Goal: Task Accomplishment & Management: Complete application form

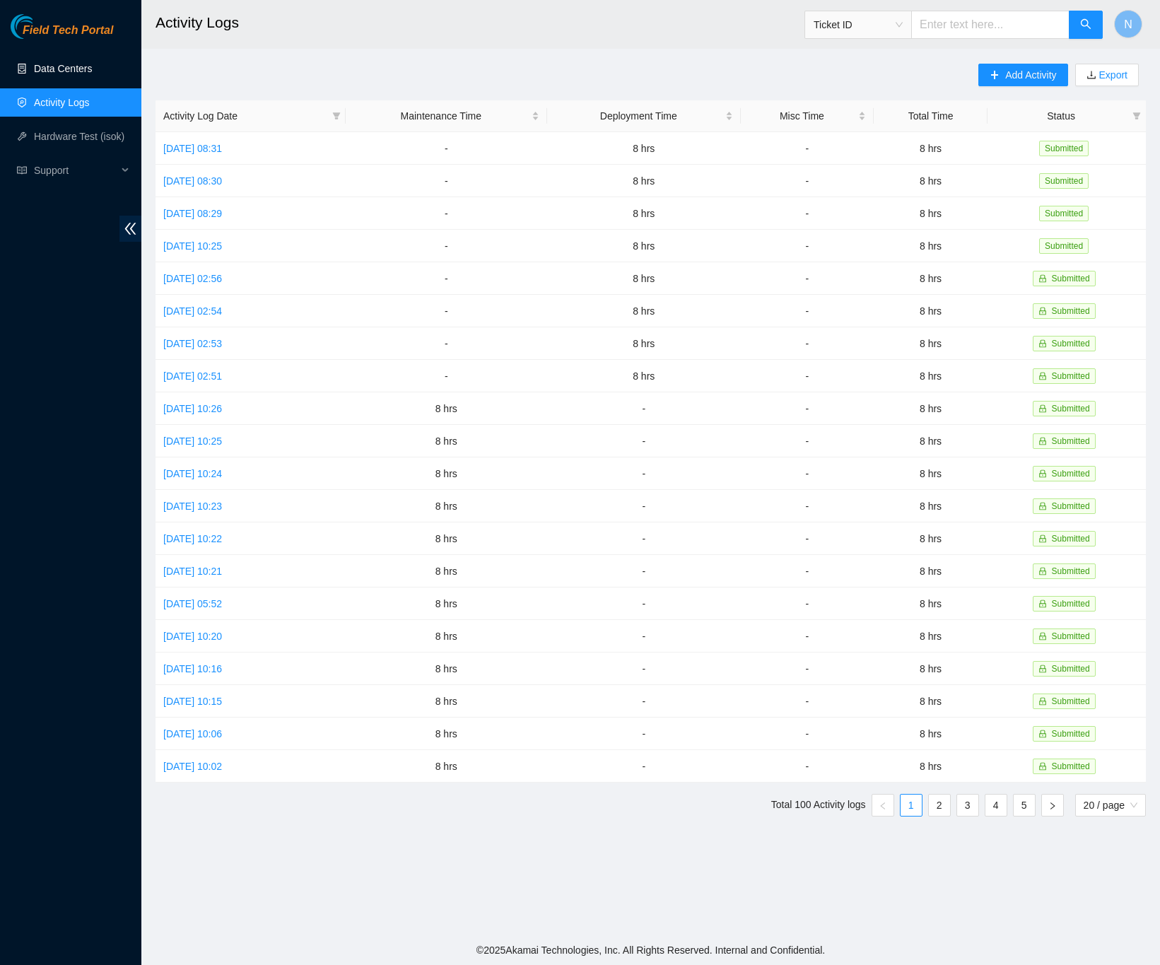
click at [40, 68] on link "Data Centers" at bounding box center [63, 68] width 58 height 11
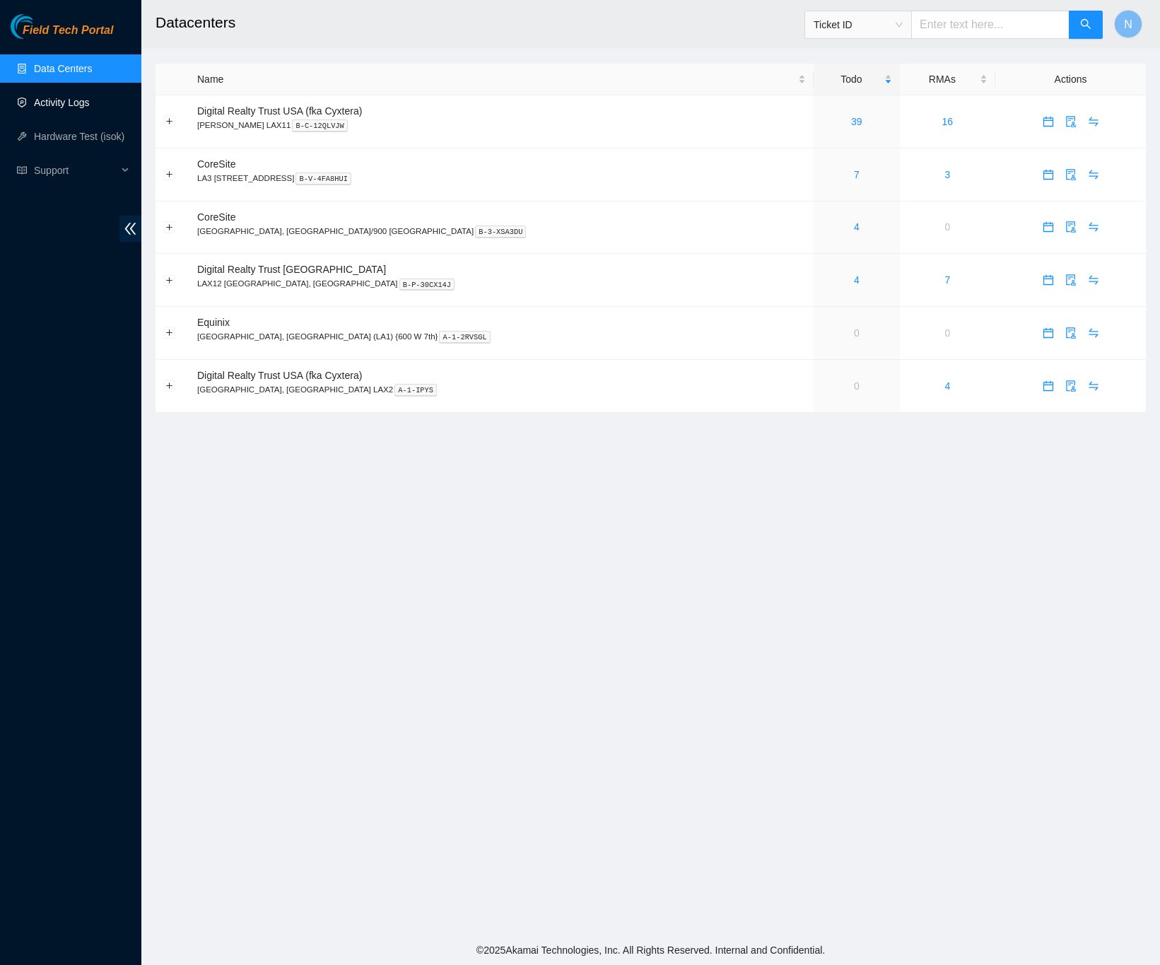
click at [73, 105] on link "Activity Logs" at bounding box center [62, 102] width 56 height 11
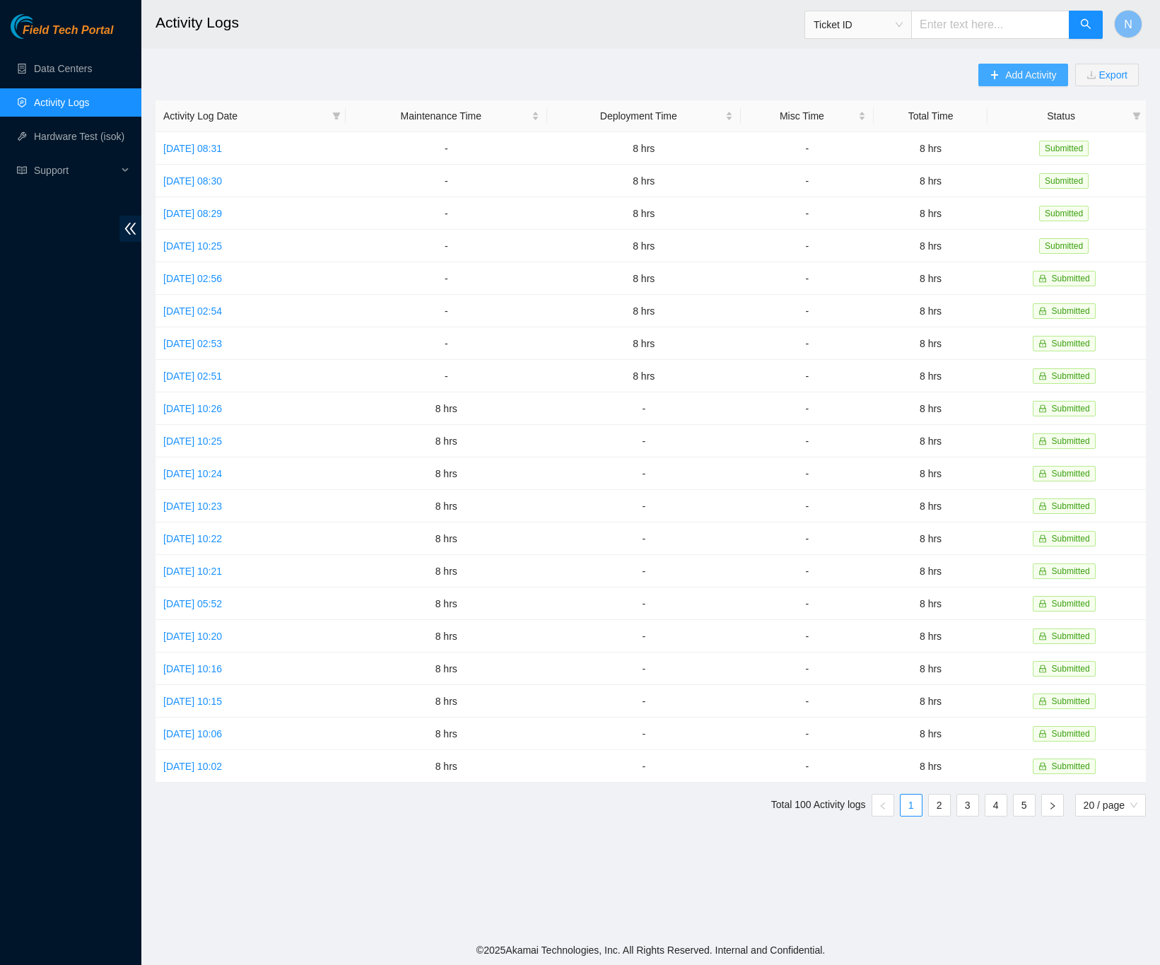
click at [991, 83] on button "Add Activity" at bounding box center [1022, 75] width 89 height 23
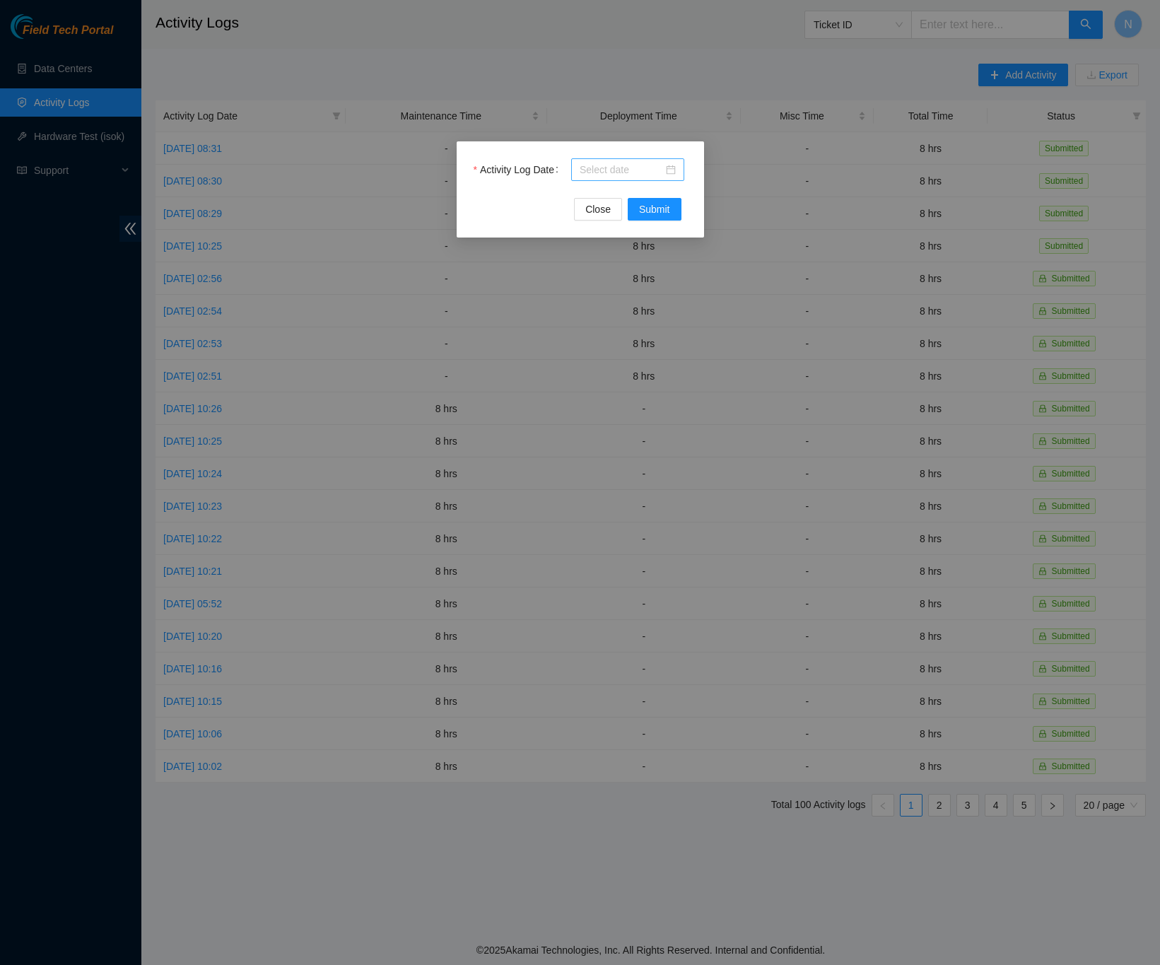
click at [675, 168] on div at bounding box center [627, 169] width 113 height 23
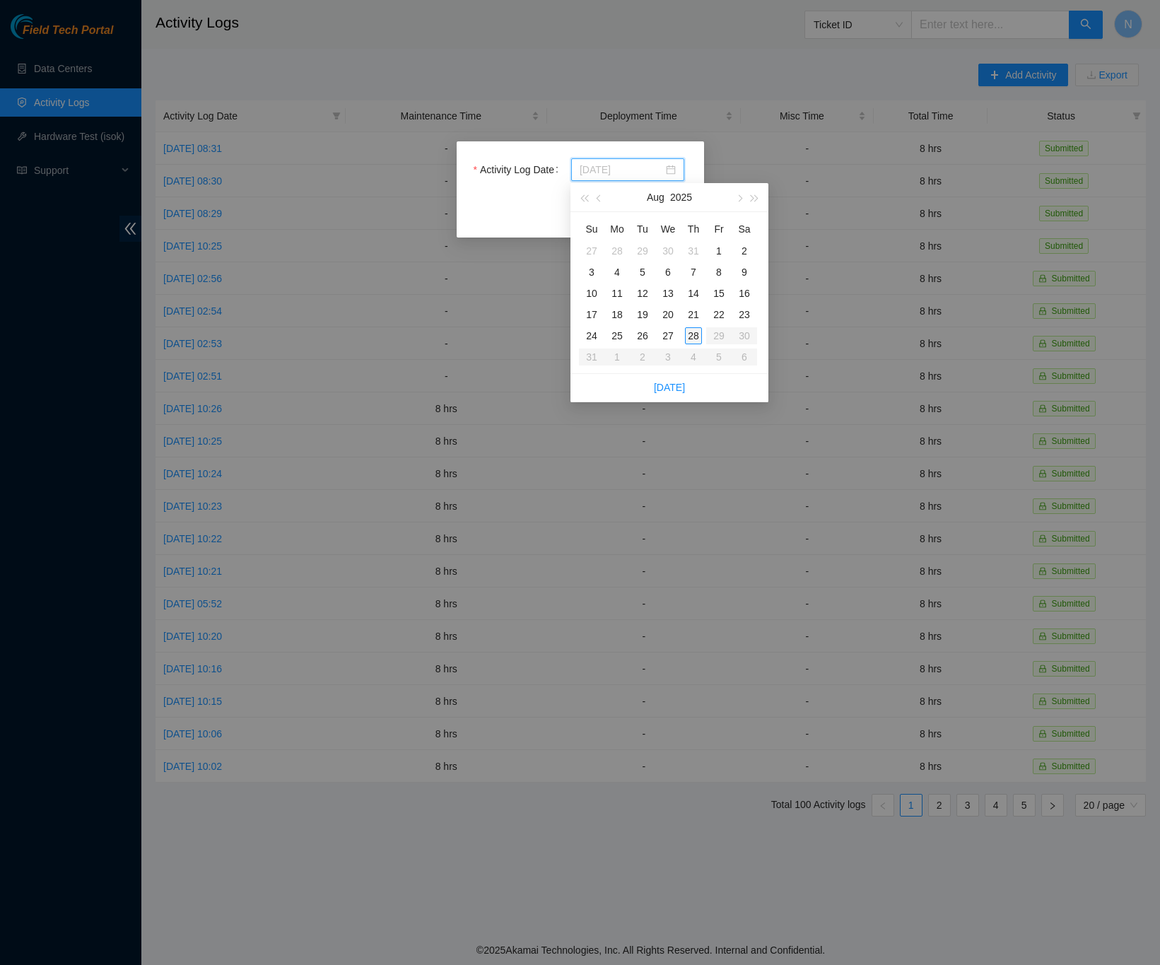
type input "[DATE]"
click at [694, 337] on div "28" at bounding box center [693, 335] width 17 height 17
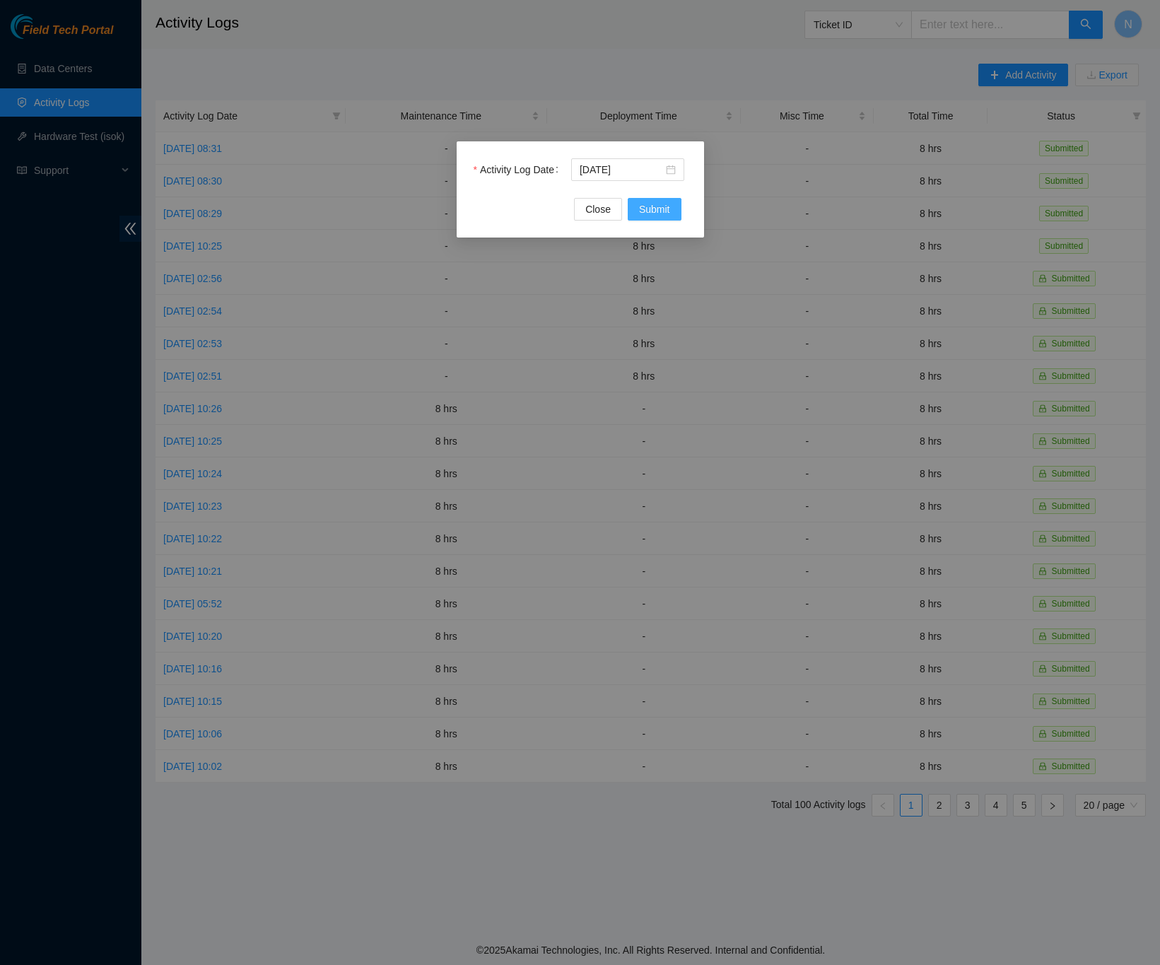
click at [658, 211] on span "Submit" at bounding box center [654, 209] width 31 height 16
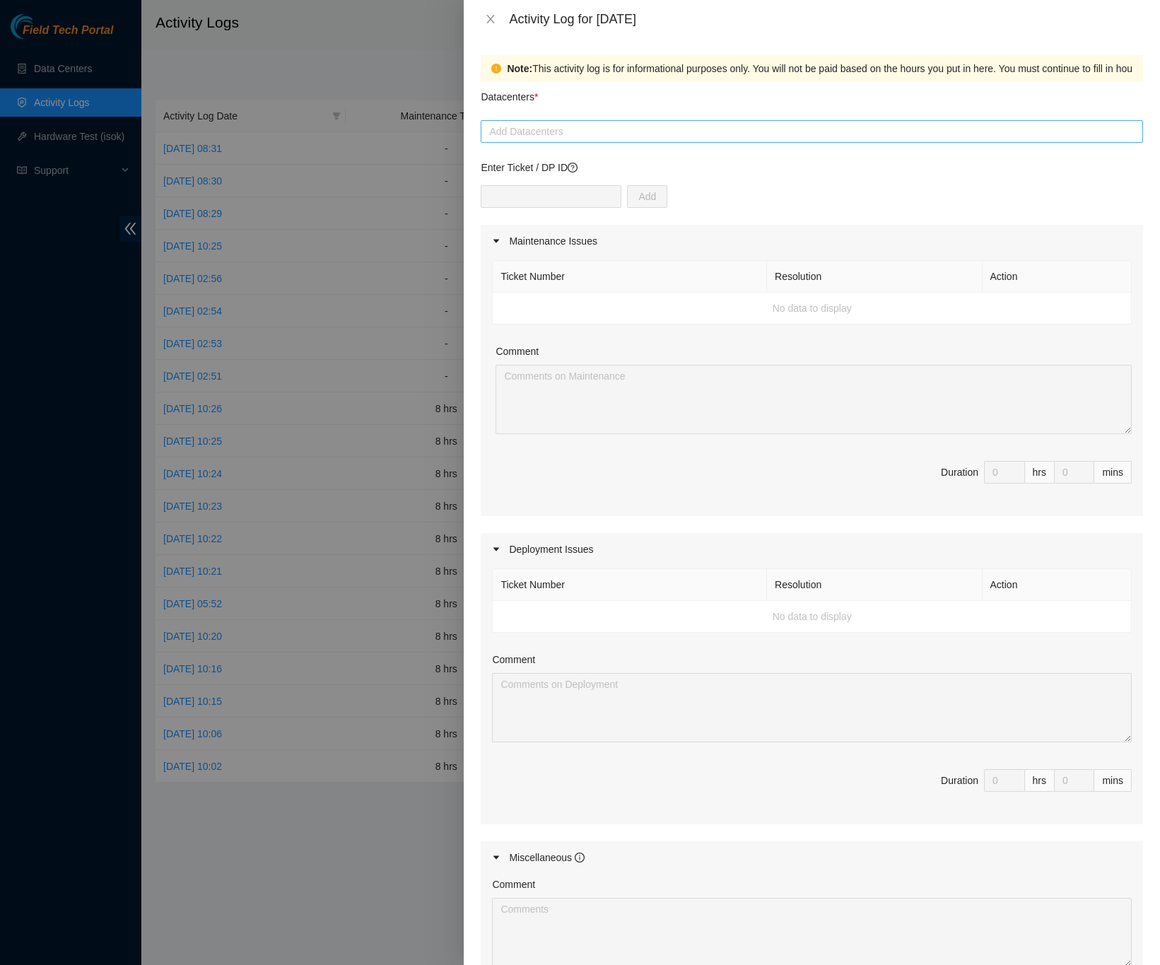
click at [522, 129] on div at bounding box center [811, 131] width 655 height 17
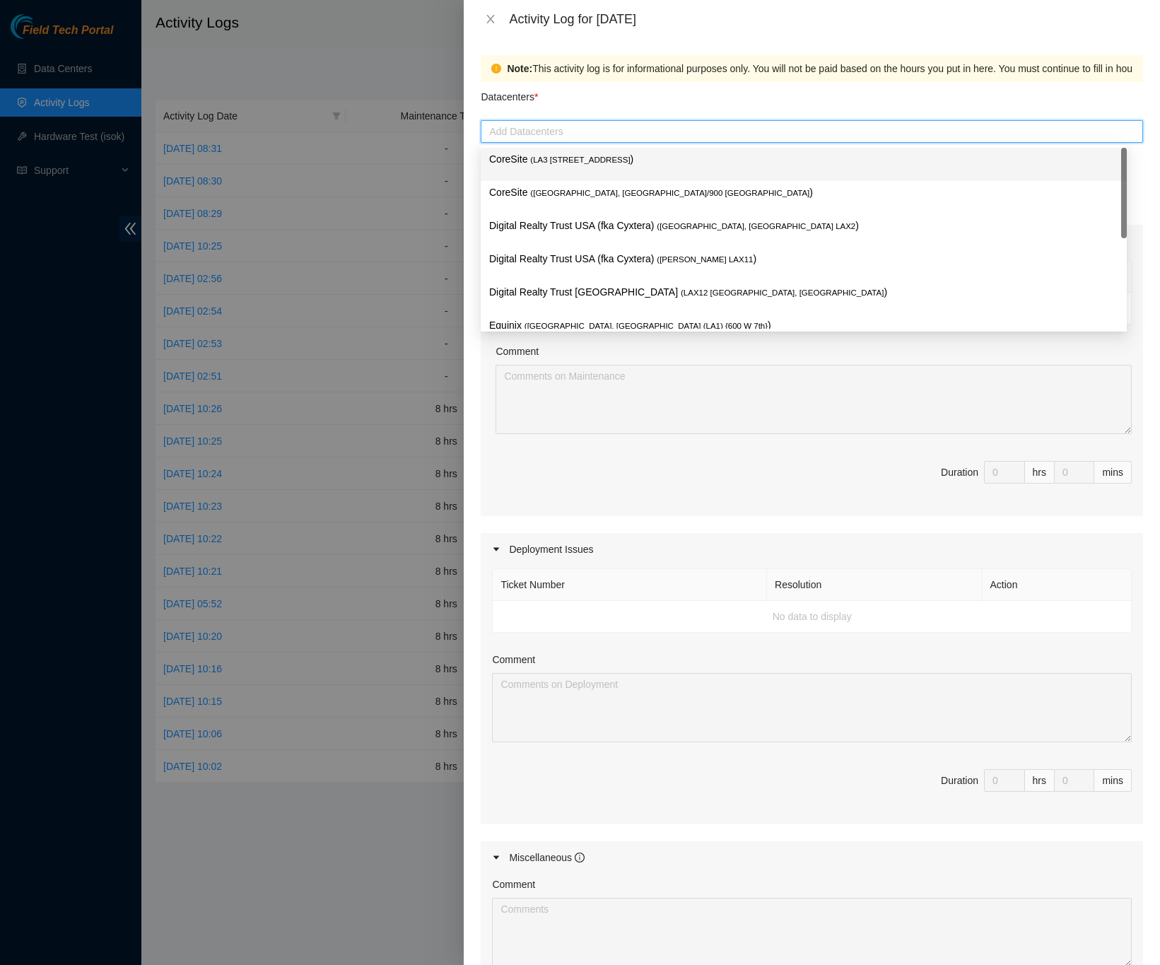
click at [568, 153] on p "CoreSite ( LA3 [STREET_ADDRESS] )" at bounding box center [803, 159] width 629 height 16
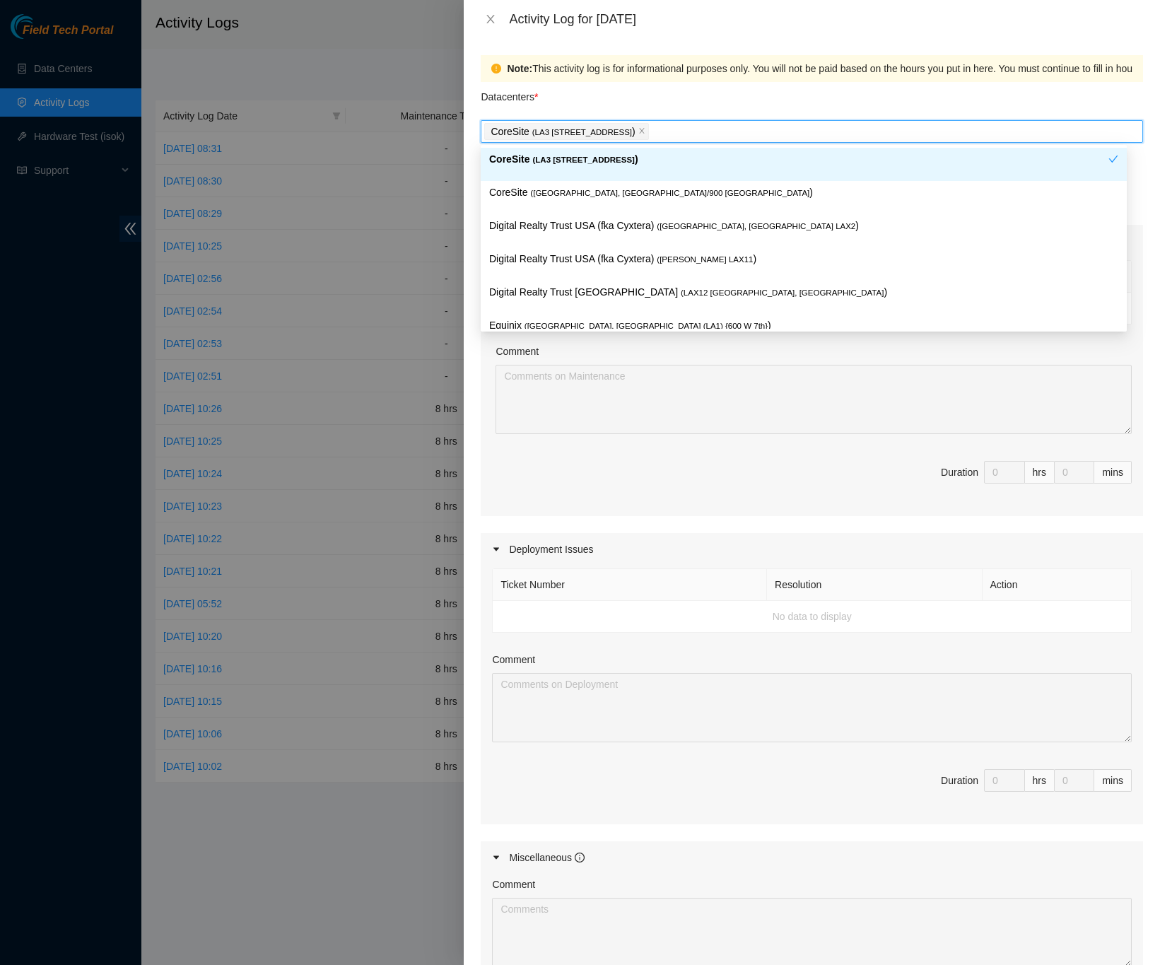
click at [1133, 107] on div "Note: This activity log is for informational purposes only. You will not be pai…" at bounding box center [812, 501] width 696 height 927
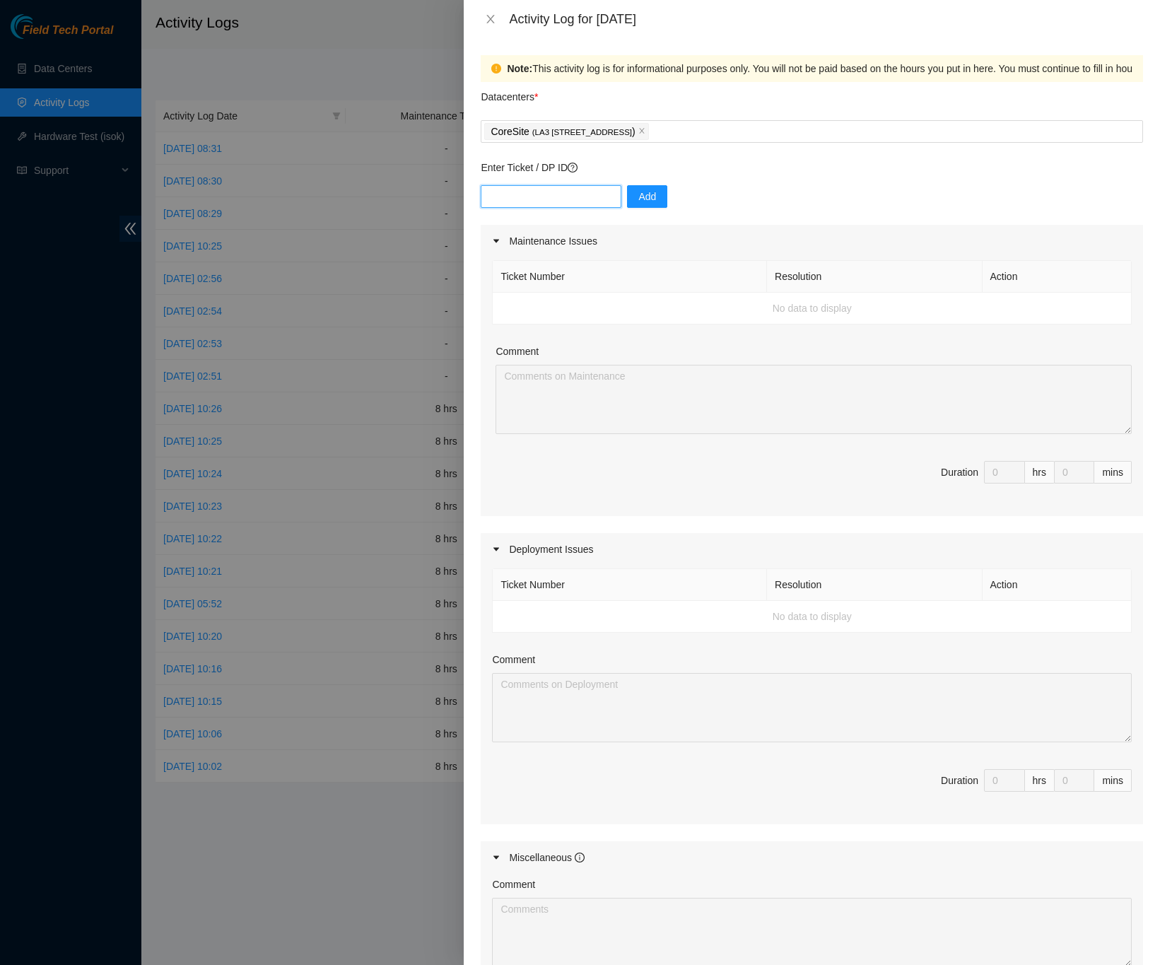
click at [588, 194] on input "text" at bounding box center [551, 196] width 141 height 23
type input "DP79405"
click at [643, 199] on span "Add" at bounding box center [647, 197] width 18 height 16
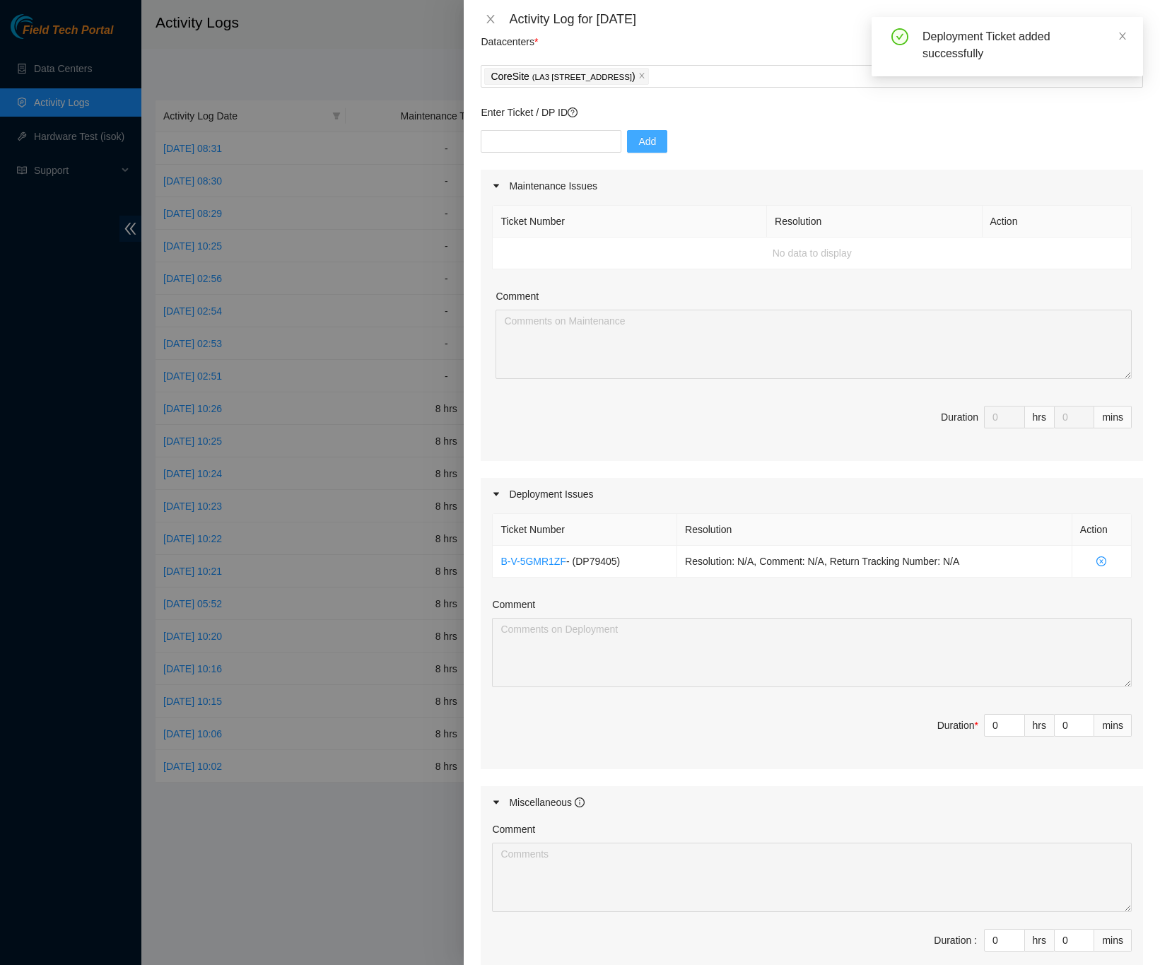
scroll to position [106, 0]
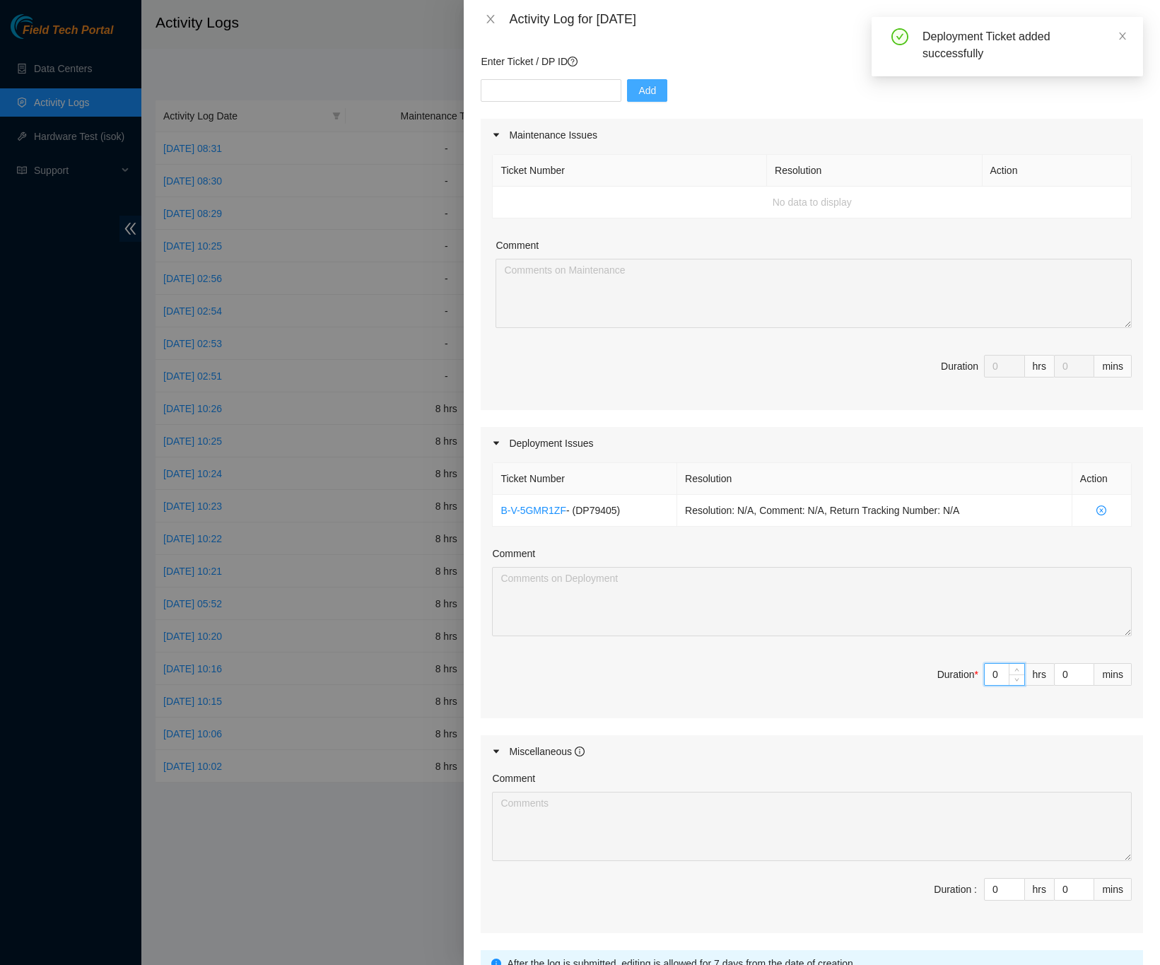
click at [985, 682] on input "0" at bounding box center [1005, 674] width 40 height 21
type input "8"
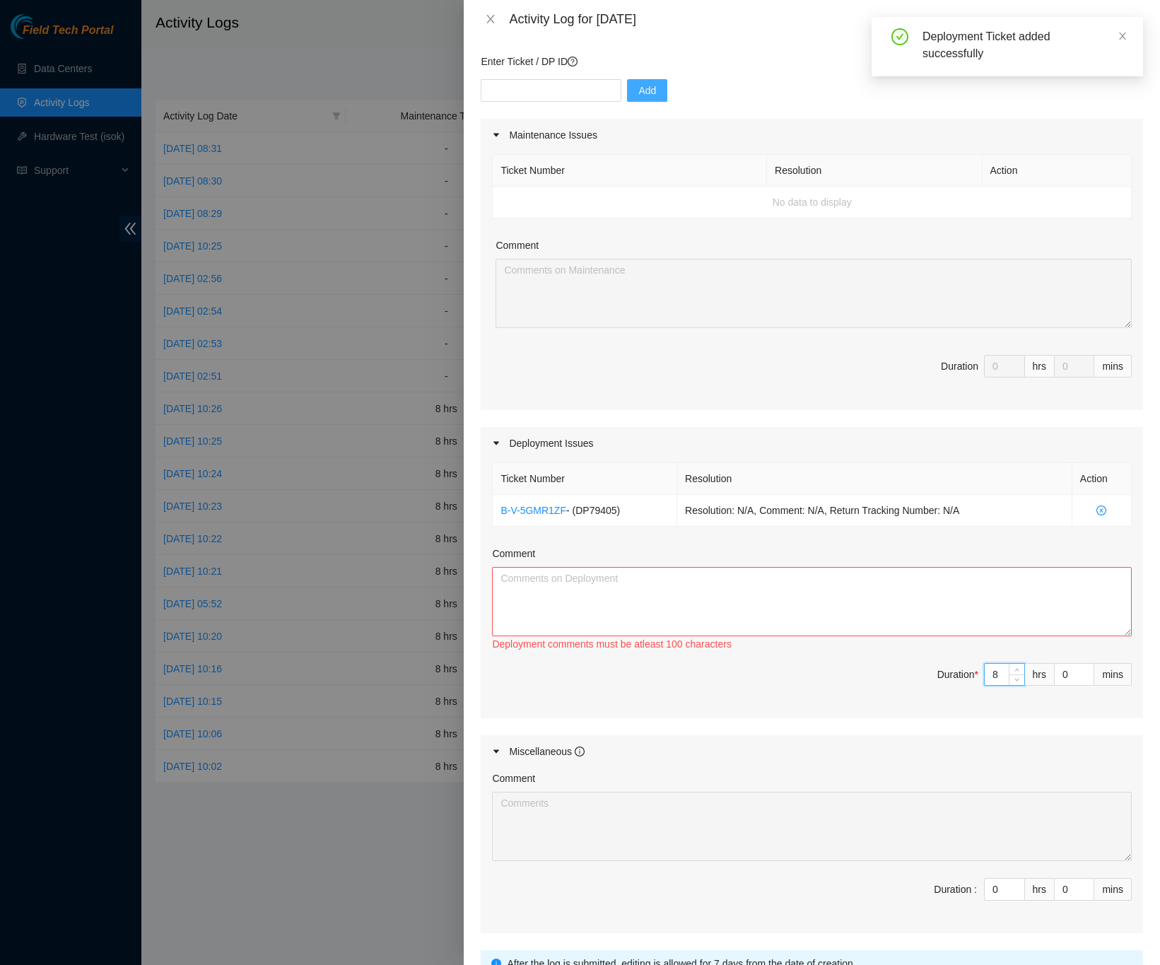
type input "8"
click at [833, 607] on textarea "Comment" at bounding box center [812, 601] width 640 height 69
click at [853, 581] on textarea "Comment" at bounding box center [812, 601] width 640 height 69
paste textarea "DP79405 -Labeled all switches in LA3B-318 -Printed and labeled console and mgmt…"
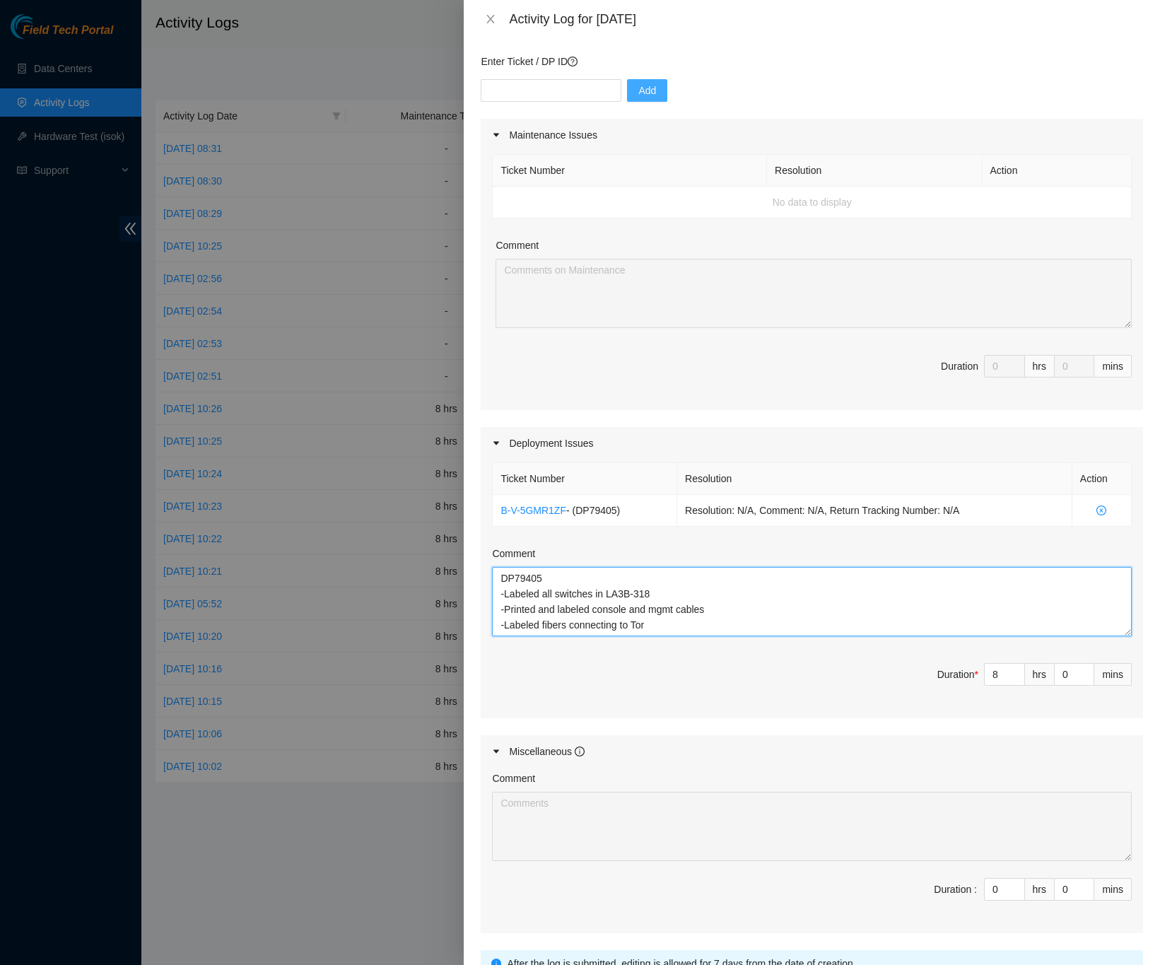
type textarea "DP79405 -Labeled all switches in LA3B-318 -Printed and labeled console and mgmt…"
click at [1140, 592] on div "Note: This activity log is for informational purposes only. You will not be pai…" at bounding box center [812, 501] width 696 height 927
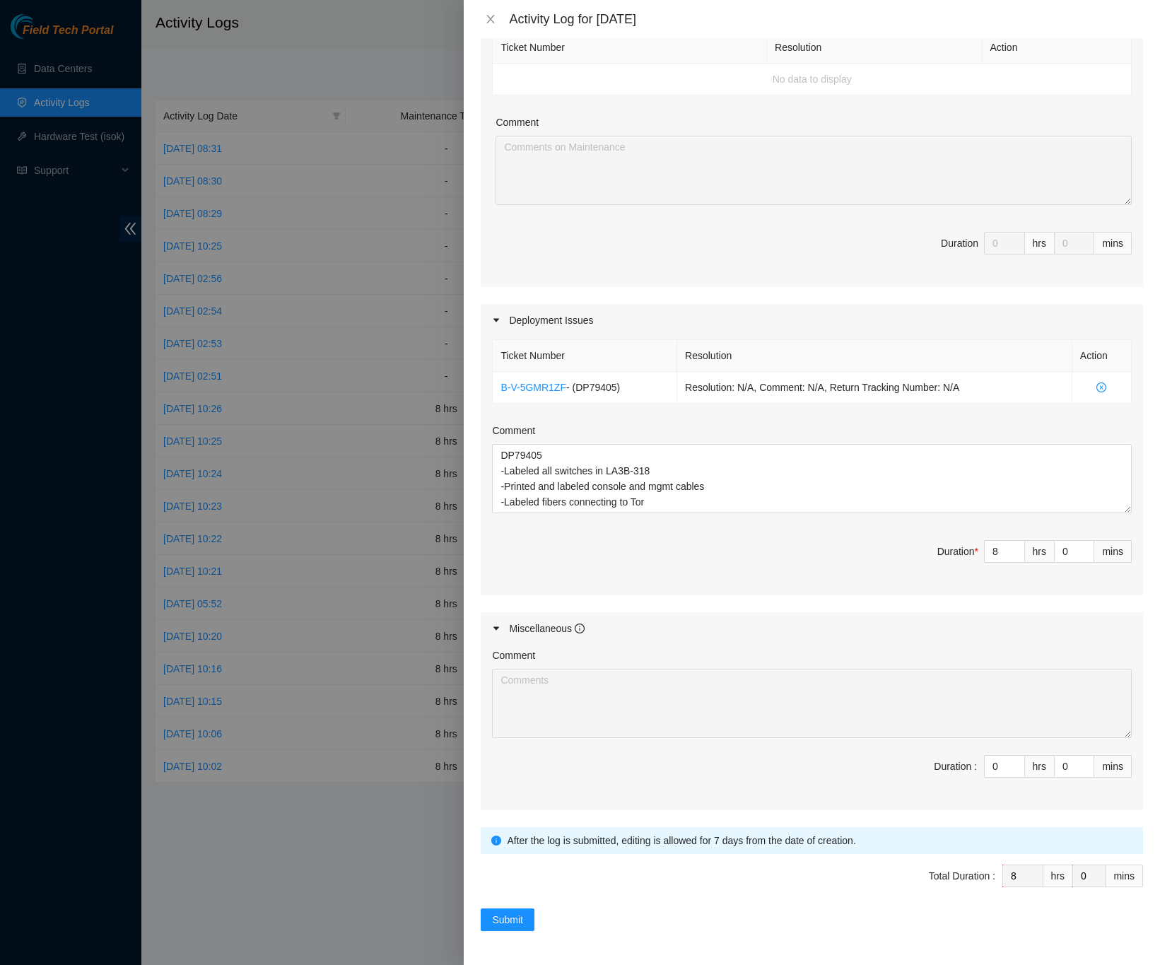
scroll to position [235, 0]
click at [526, 915] on button "Submit" at bounding box center [508, 919] width 54 height 23
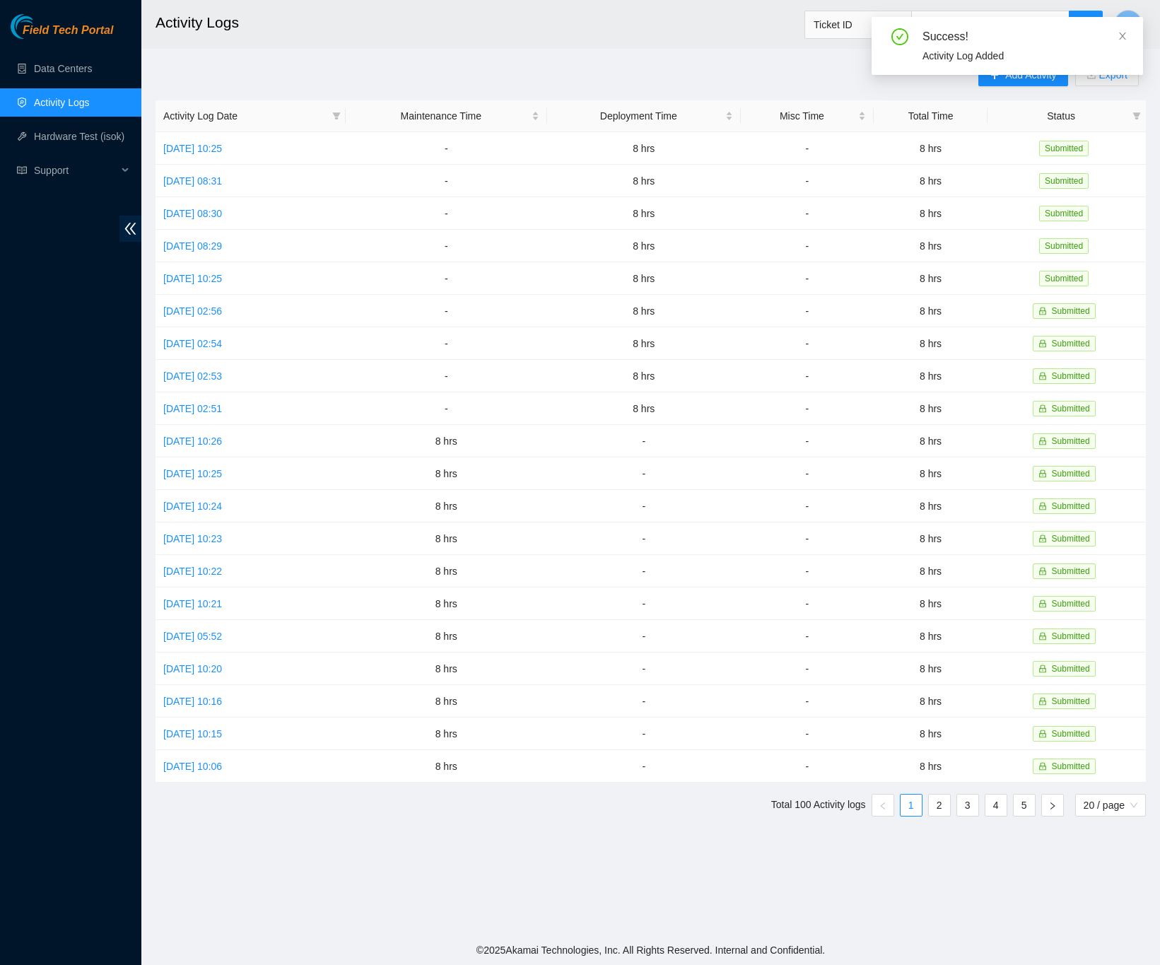
click at [674, 74] on div "Add Activity Export Activity Log Date Maintenance Time Deployment Time Misc Tim…" at bounding box center [651, 446] width 990 height 764
click at [58, 70] on link "Data Centers" at bounding box center [63, 68] width 58 height 11
